Goal: Use online tool/utility: Utilize a website feature to perform a specific function

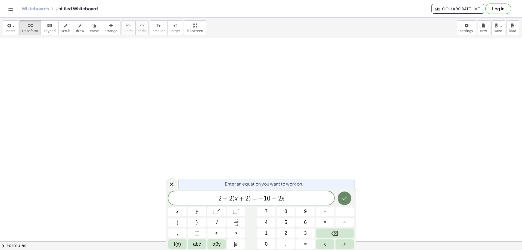
click at [346, 194] on button "Done" at bounding box center [345, 198] width 14 height 14
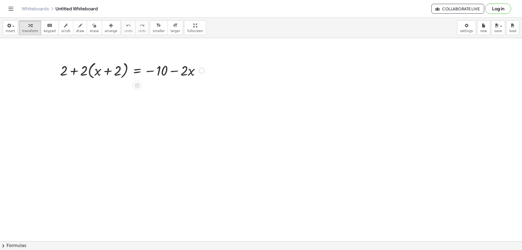
click at [203, 71] on div at bounding box center [202, 71] width 6 height 6
click at [222, 62] on span "Transform line" at bounding box center [225, 62] width 24 height 4
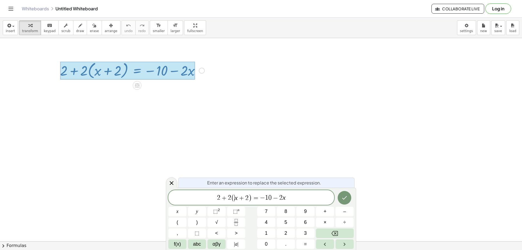
click at [234, 199] on span "( ​ x + 2 )" at bounding box center [241, 198] width 21 height 8
click at [248, 199] on span "2" at bounding box center [246, 198] width 3 height 7
click at [350, 198] on button "Done" at bounding box center [345, 198] width 14 height 14
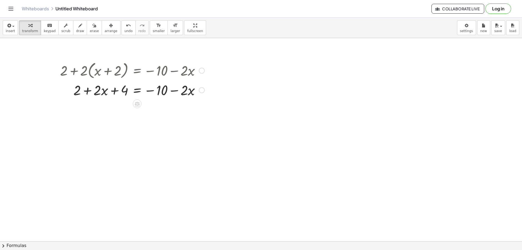
click at [200, 90] on div "Fix a mistake Transform line Copy line as LaTeX Copy derivation as LaTeX Expand…" at bounding box center [202, 90] width 6 height 6
click at [227, 80] on span "Transform line" at bounding box center [225, 78] width 24 height 4
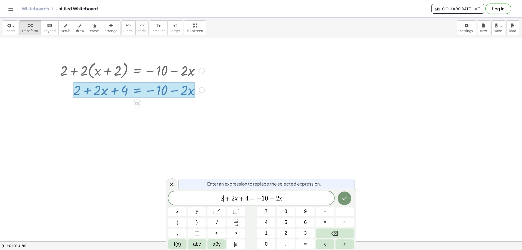
drag, startPoint x: 227, startPoint y: 199, endPoint x: 231, endPoint y: 198, distance: 3.9
click at [227, 199] on span "+" at bounding box center [228, 198] width 8 height 7
click at [231, 198] on span "+" at bounding box center [228, 198] width 8 height 7
click at [242, 198] on span "4" at bounding box center [241, 198] width 3 height 7
click at [354, 197] on div "Enter an expression to replace the selected expression. 2 x + 6 = − 1 0 − 2 x x…" at bounding box center [261, 219] width 190 height 61
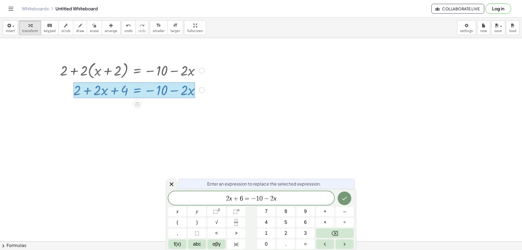
click at [345, 198] on icon "Done" at bounding box center [344, 198] width 7 height 7
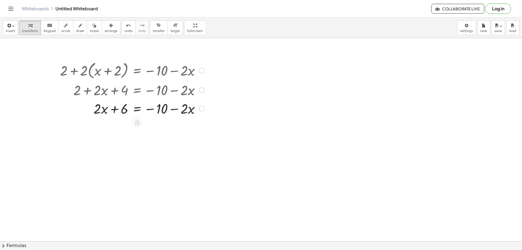
click at [203, 108] on div "Transform line Copy line as LaTeX Copy derivation as LaTeX Expand new lines: On" at bounding box center [202, 109] width 6 height 6
click at [220, 97] on span "Transform line" at bounding box center [225, 96] width 24 height 4
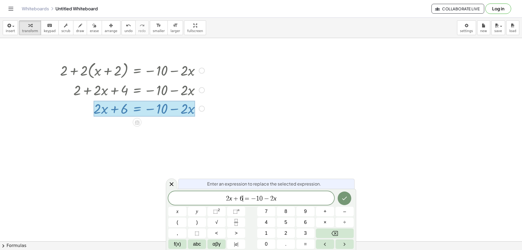
click at [242, 196] on span "6" at bounding box center [241, 198] width 3 height 7
click at [280, 200] on span "2 x + 6 ​ = − 1 0 − 2 x" at bounding box center [251, 199] width 166 height 8
click at [239, 198] on span "2 x ​ + 6 = − 1 0" at bounding box center [251, 199] width 166 height 8
click at [234, 198] on span "2" at bounding box center [234, 198] width 3 height 7
click at [236, 198] on span "​ 2 x + 6 = − 1 0" at bounding box center [251, 199] width 166 height 8
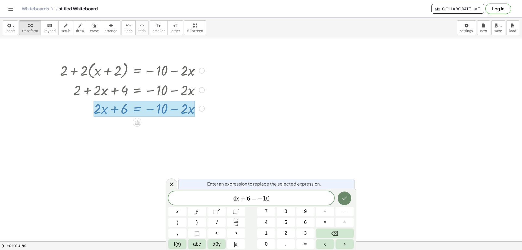
click at [342, 199] on icon "Done" at bounding box center [344, 198] width 7 height 7
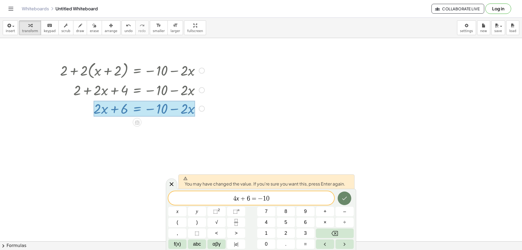
click at [344, 197] on icon "Done" at bounding box center [344, 198] width 7 height 7
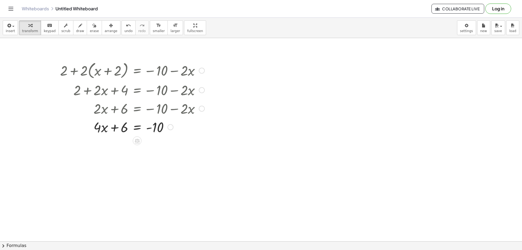
click at [169, 127] on div "Transform line Copy line as LaTeX Copy derivation as LaTeX Expand new lines: On" at bounding box center [171, 127] width 6 height 6
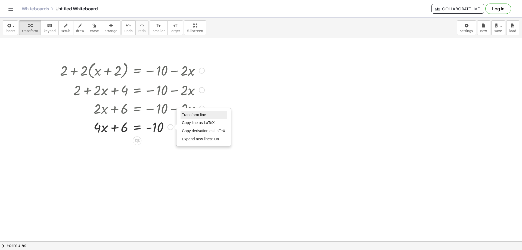
click at [193, 117] on span "Transform line" at bounding box center [194, 115] width 24 height 4
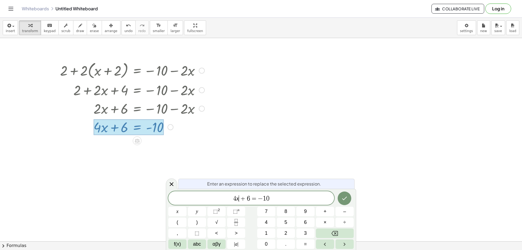
click at [249, 197] on span "6" at bounding box center [248, 198] width 3 height 7
click at [265, 199] on span "4 x = − 1 6 ​" at bounding box center [251, 199] width 166 height 8
click at [344, 199] on icon "Done" at bounding box center [344, 198] width 7 height 7
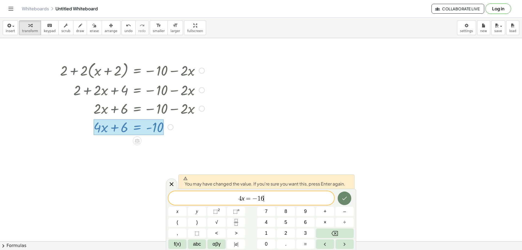
click at [347, 199] on icon "Done" at bounding box center [344, 198] width 7 height 7
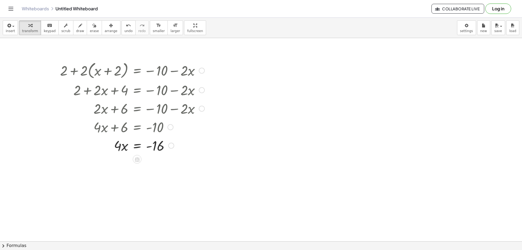
click at [170, 148] on div "Transform line Copy line as LaTeX Copy derivation as LaTeX Expand new lines: On" at bounding box center [171, 146] width 6 height 6
click at [171, 146] on div "Transform line Copy line as LaTeX Copy derivation as LaTeX Expand new lines: On" at bounding box center [171, 146] width 6 height 6
click at [172, 146] on div "Transform line Copy line as LaTeX Copy derivation as LaTeX Expand new lines: On" at bounding box center [171, 146] width 6 height 6
click at [185, 135] on span "Transform line" at bounding box center [195, 133] width 24 height 4
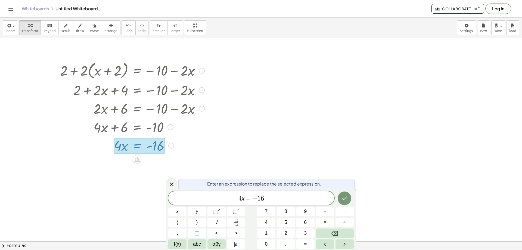
click at [270, 195] on span "4 x = − 1 6 ​" at bounding box center [251, 199] width 166 height 8
click at [345, 199] on icon "Done" at bounding box center [344, 198] width 7 height 7
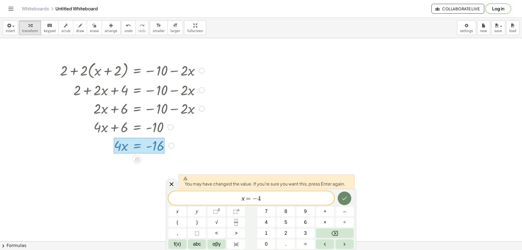
click at [341, 197] on button "Done" at bounding box center [345, 198] width 14 height 14
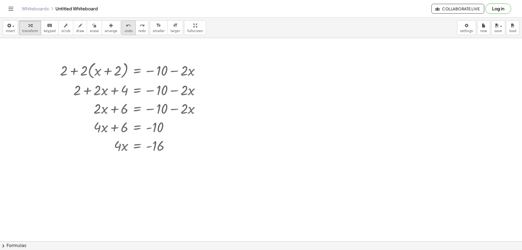
click at [126, 27] on icon "undo" at bounding box center [128, 25] width 5 height 7
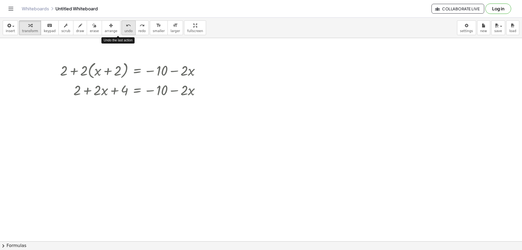
click at [126, 27] on icon "undo" at bounding box center [128, 25] width 5 height 7
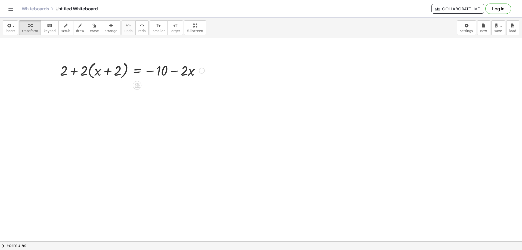
click at [201, 69] on div at bounding box center [202, 71] width 6 height 6
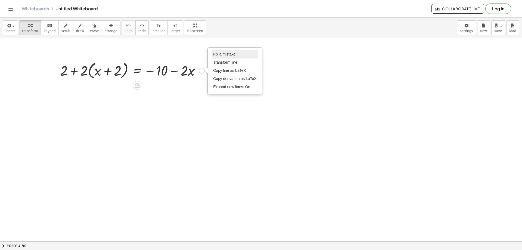
click at [228, 53] on span "Fix a mistake" at bounding box center [224, 54] width 22 height 4
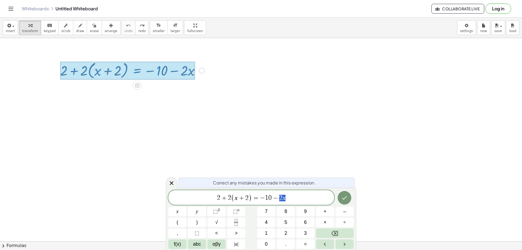
drag, startPoint x: 291, startPoint y: 198, endPoint x: 74, endPoint y: 193, distance: 217.4
click at [116, 194] on body "Graspable Math Activities Get Started Activity Bank Assigned Work Classes White…" at bounding box center [261, 125] width 522 height 250
click at [346, 197] on icon "Done" at bounding box center [344, 198] width 5 height 4
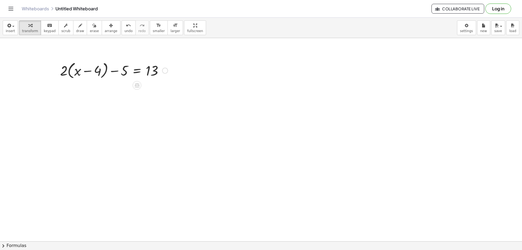
click at [163, 70] on div "Fix a mistake Transform line Copy line as LaTeX Copy derivation as LaTeX Expand…" at bounding box center [165, 71] width 6 height 6
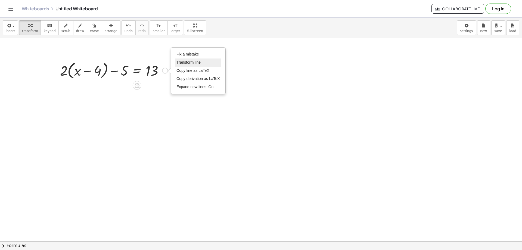
click at [178, 60] on li "Transform line" at bounding box center [198, 62] width 46 height 8
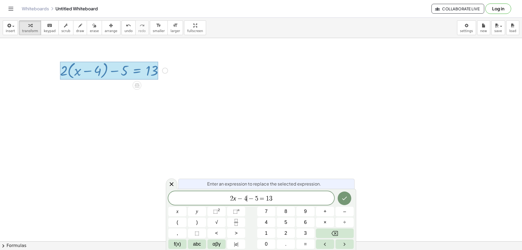
click at [246, 199] on span "4" at bounding box center [245, 198] width 3 height 7
click at [344, 202] on button "Done" at bounding box center [345, 198] width 14 height 14
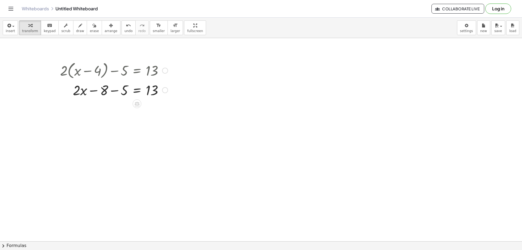
click at [166, 90] on div "Fix a mistake Transform line Copy line as LaTeX Copy derivation as LaTeX Expand…" at bounding box center [165, 90] width 6 height 6
click at [196, 77] on span "Transform line" at bounding box center [189, 78] width 24 height 4
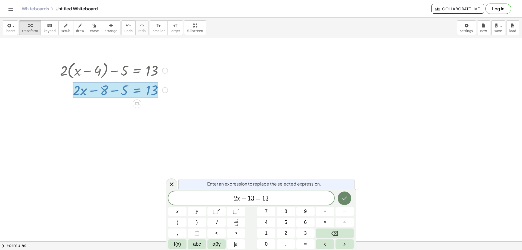
click at [349, 197] on button "Done" at bounding box center [345, 198] width 14 height 14
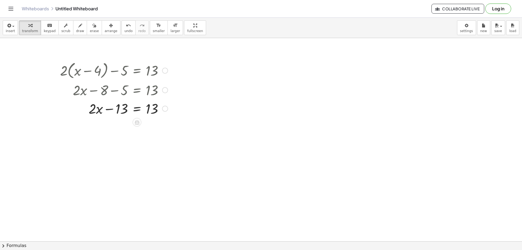
click at [165, 108] on div "Transform line Copy line as LaTeX Copy derivation as LaTeX Expand new lines: On" at bounding box center [165, 109] width 6 height 6
click at [203, 98] on li "Transform line" at bounding box center [198, 96] width 46 height 8
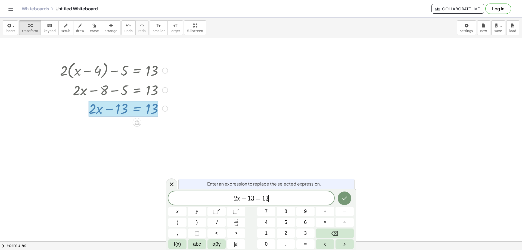
click at [277, 199] on span "2 x − 1 3 = 1 3 ​" at bounding box center [251, 199] width 166 height 8
click at [254, 199] on span "2 x − 1 3 ​ = 2 6" at bounding box center [251, 199] width 166 height 8
click at [348, 200] on button "Done" at bounding box center [345, 198] width 14 height 14
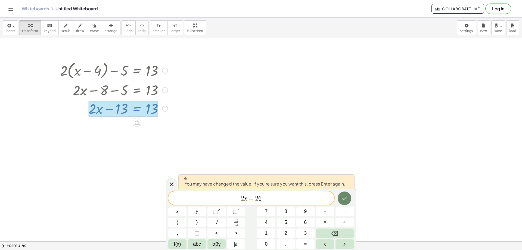
click at [344, 197] on icon "Done" at bounding box center [344, 198] width 7 height 7
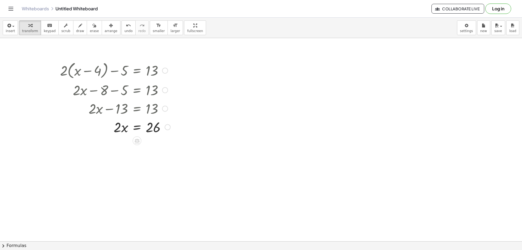
click at [168, 127] on div "Transform line Copy line as LaTeX Copy derivation as LaTeX Expand new lines: On" at bounding box center [168, 127] width 6 height 6
click at [184, 116] on span "Transform line" at bounding box center [191, 115] width 24 height 4
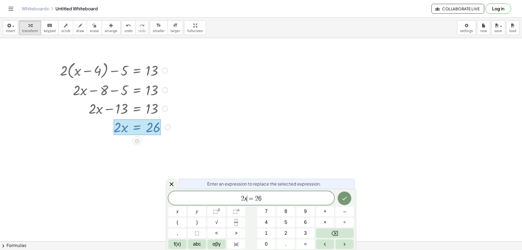
click at [245, 197] on var "x" at bounding box center [245, 198] width 3 height 7
click at [277, 197] on span "x = 2 6 ​" at bounding box center [251, 199] width 166 height 8
click at [341, 198] on icon "Done" at bounding box center [344, 198] width 7 height 7
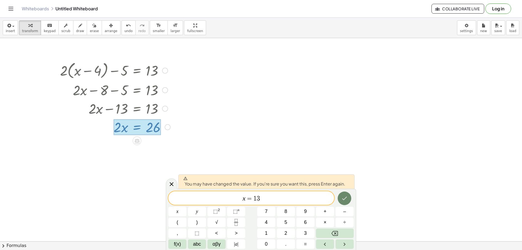
click at [350, 199] on button "Done" at bounding box center [345, 198] width 14 height 14
